Goal: Navigation & Orientation: Find specific page/section

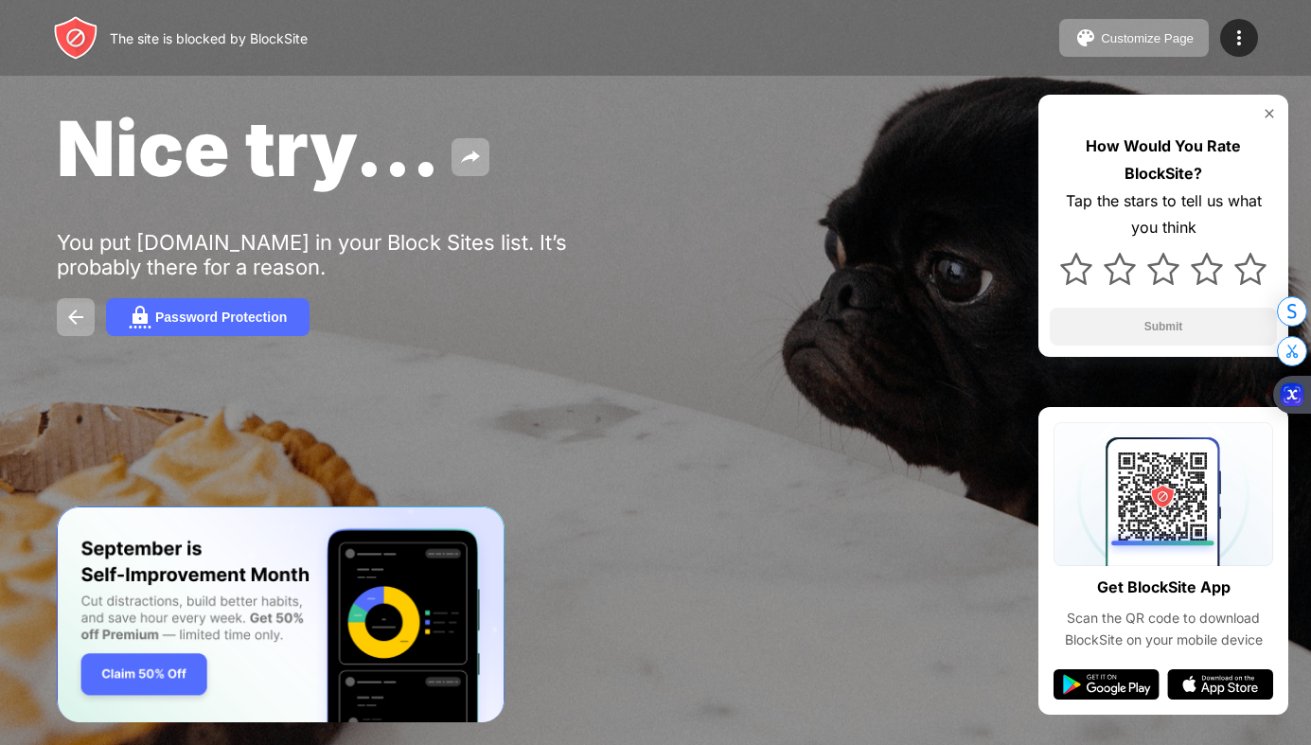
click at [78, 27] on img at bounding box center [75, 37] width 45 height 45
click at [155, 31] on div "The site is blocked by BlockSite" at bounding box center [209, 38] width 198 height 16
